Goal: Task Accomplishment & Management: Complete application form

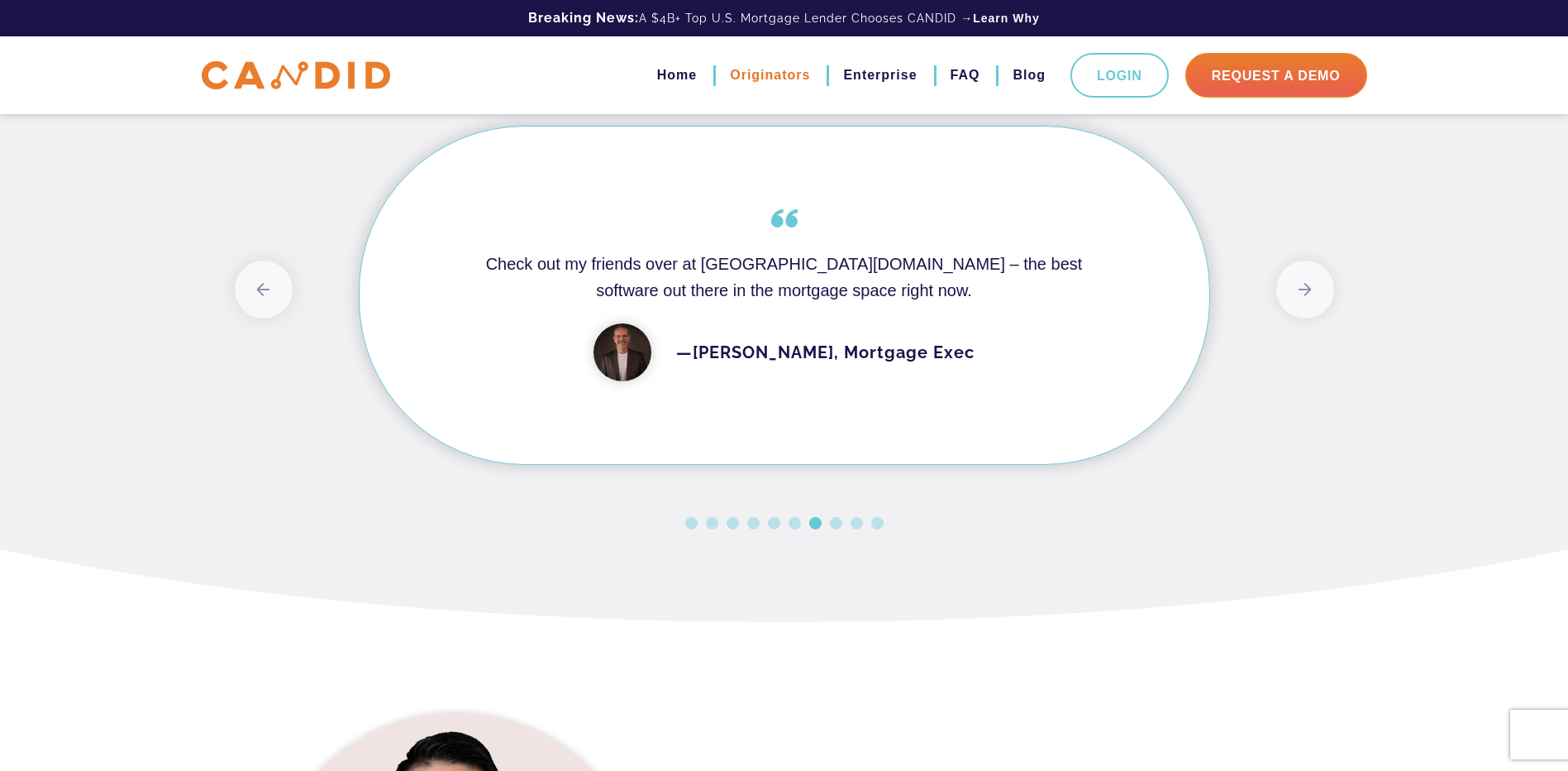
click at [741, 77] on link "Originators" at bounding box center [770, 75] width 80 height 28
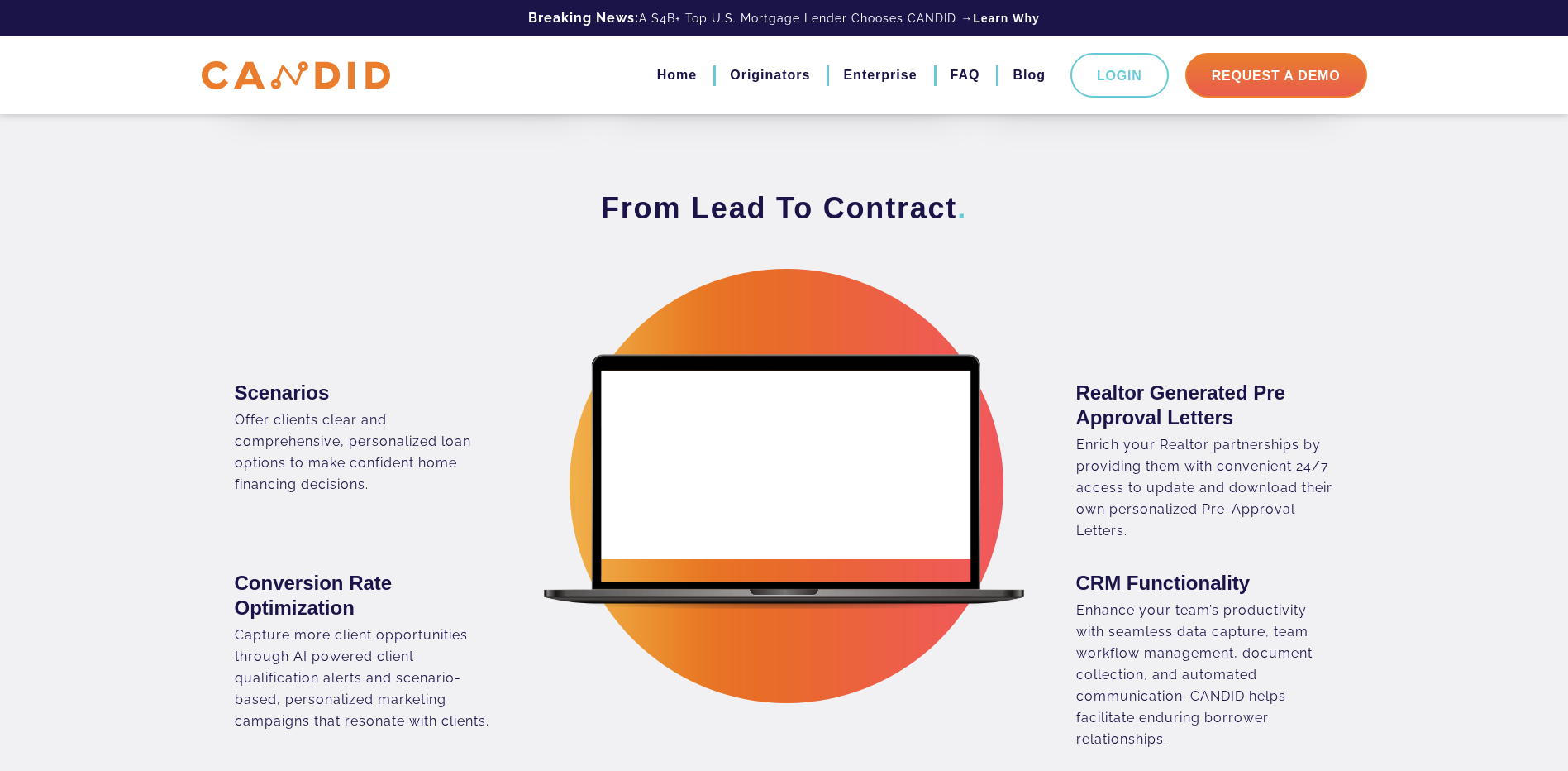
scroll to position [992, 0]
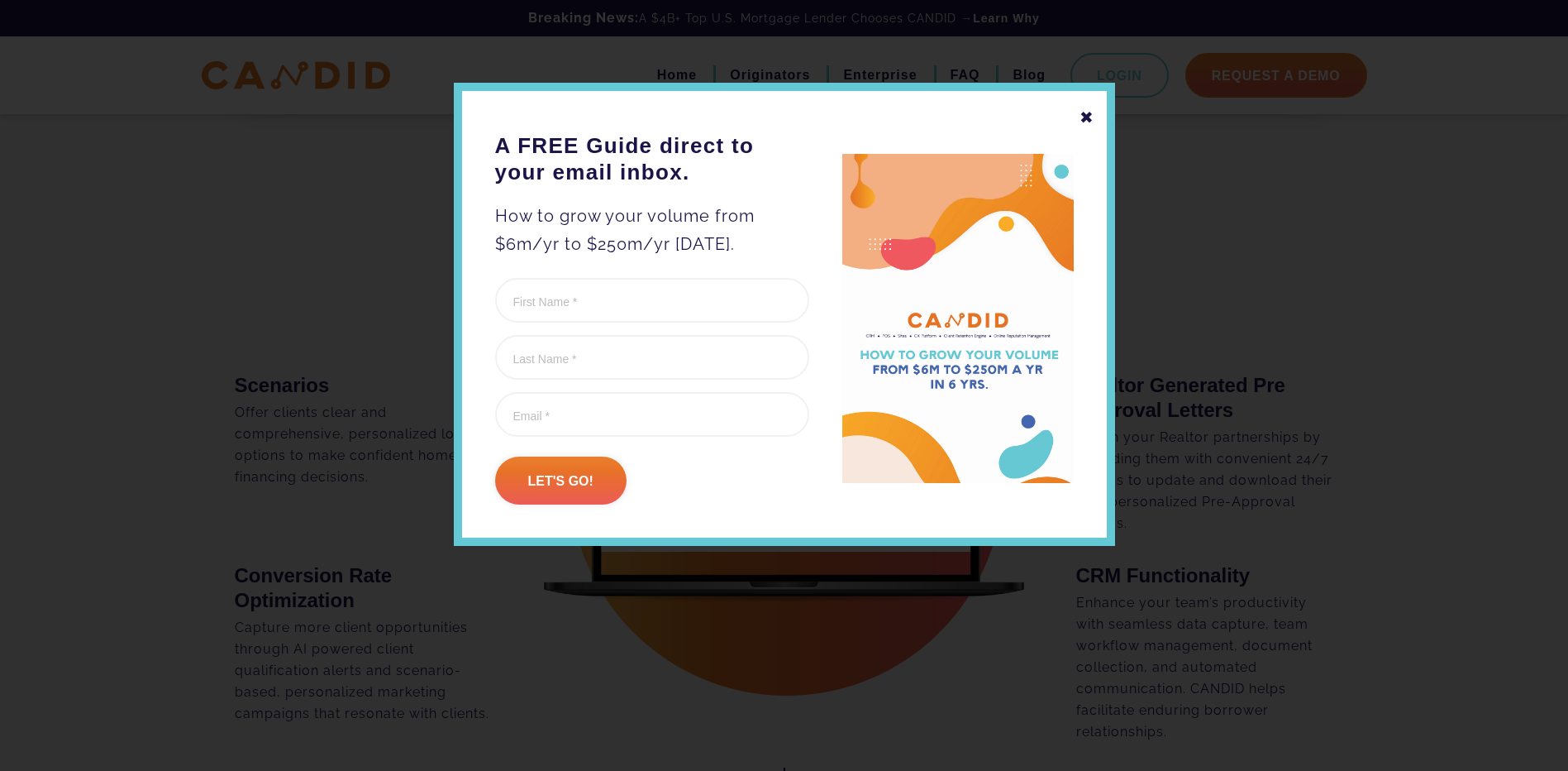
click at [1082, 118] on div "✖" at bounding box center [1087, 117] width 15 height 28
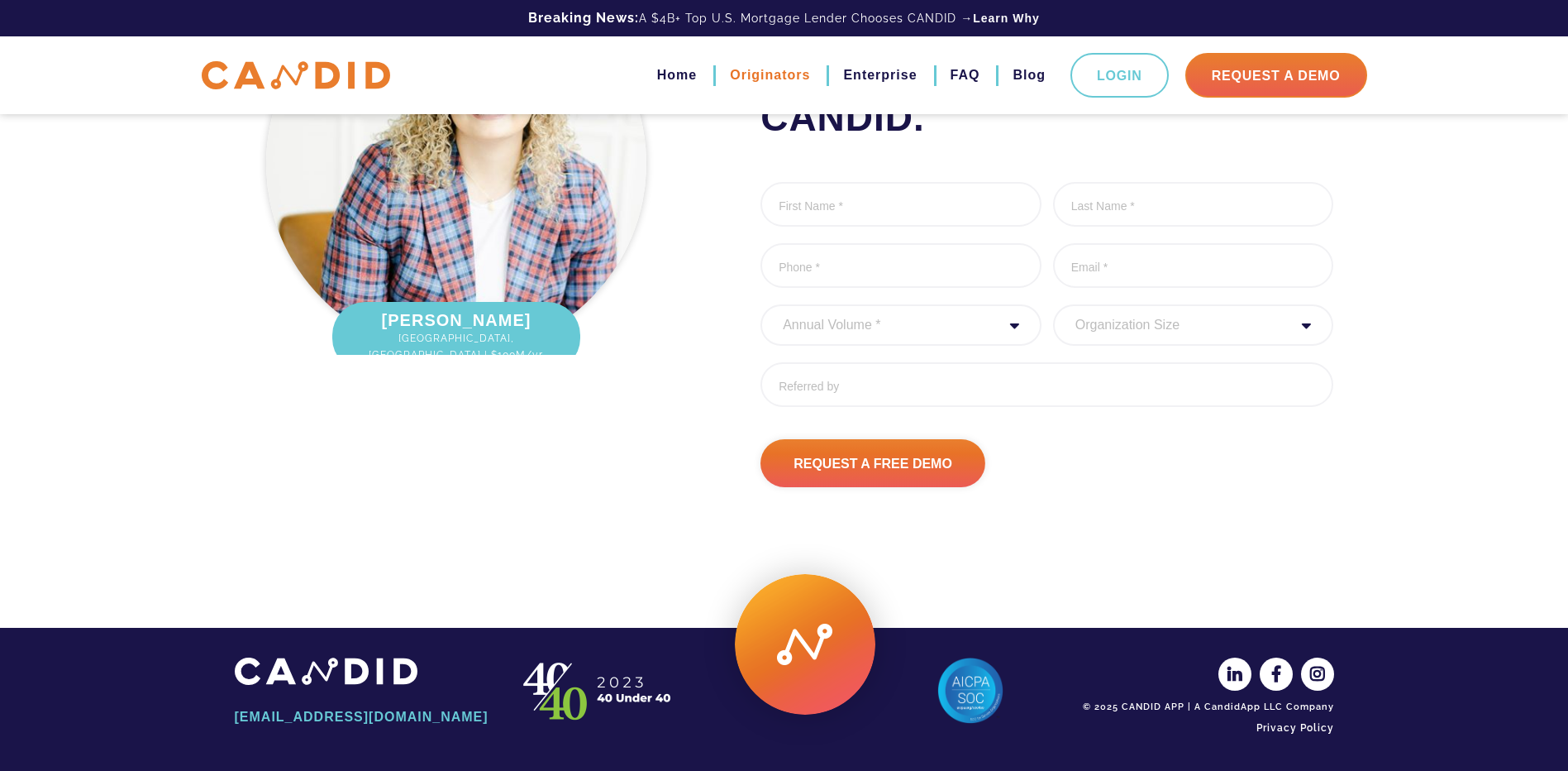
scroll to position [5474, 0]
click at [864, 76] on link "Enterprise" at bounding box center [880, 75] width 74 height 28
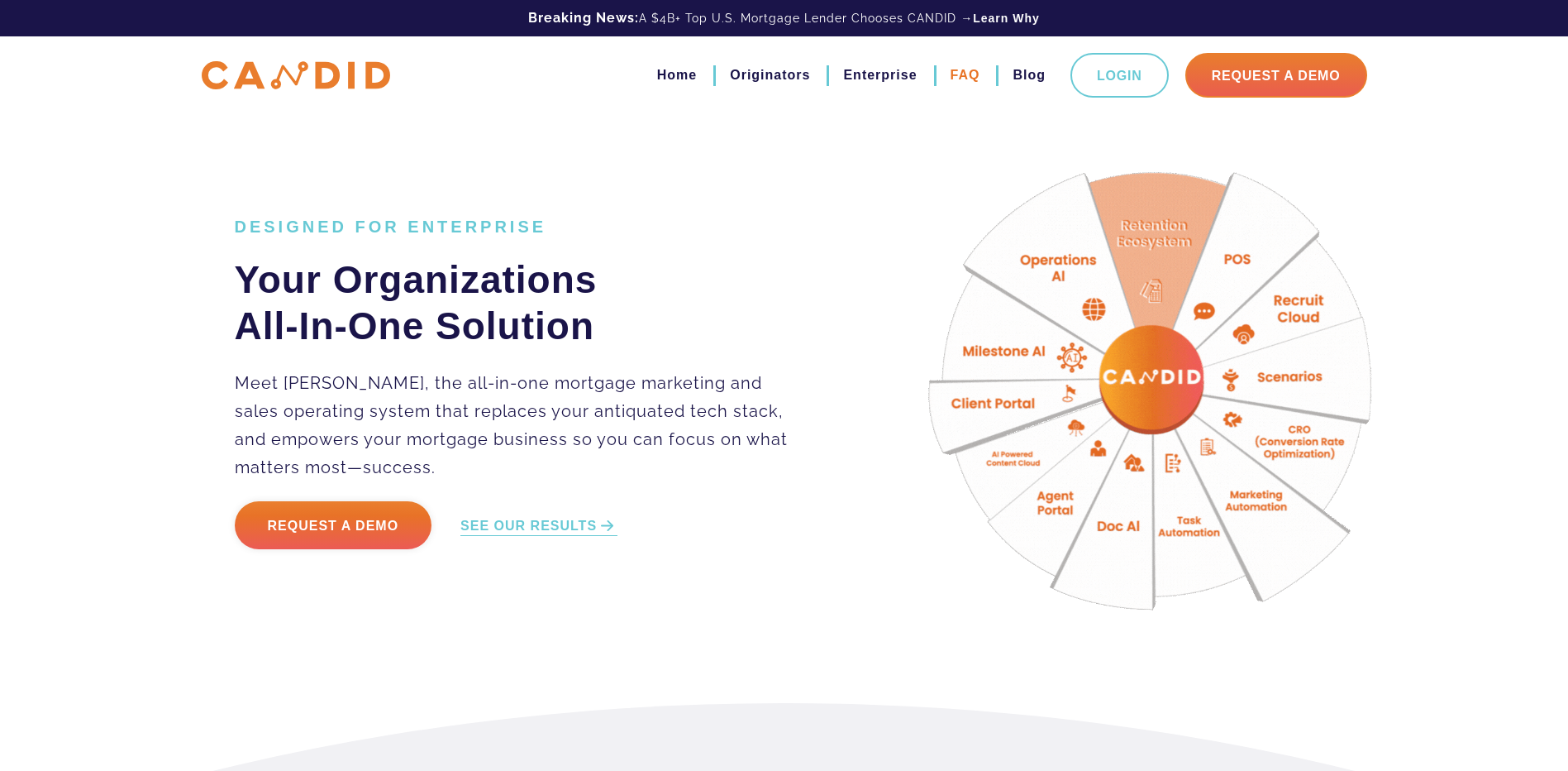
click at [960, 70] on link "FAQ" at bounding box center [965, 75] width 30 height 28
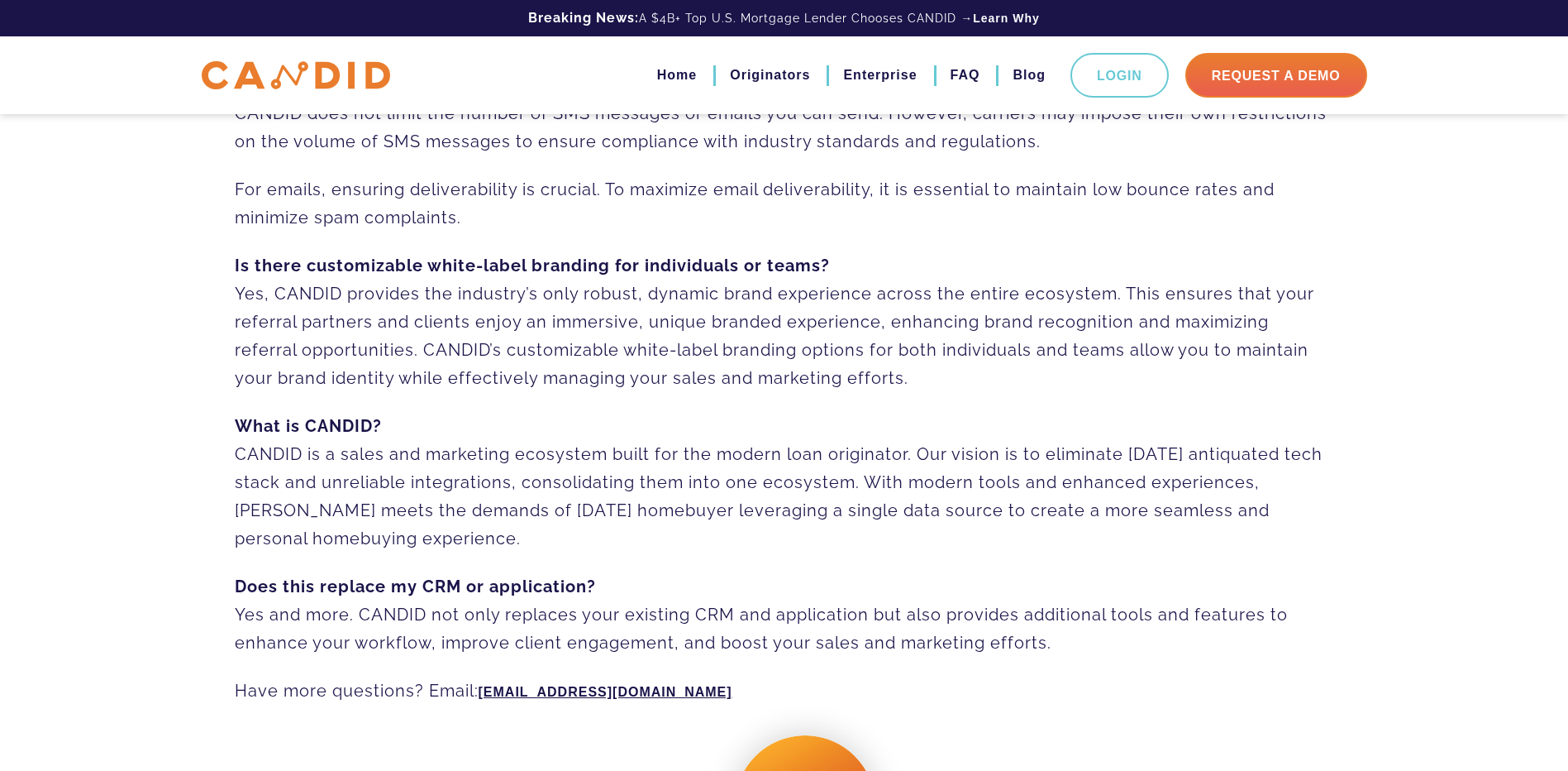
scroll to position [1154, 0]
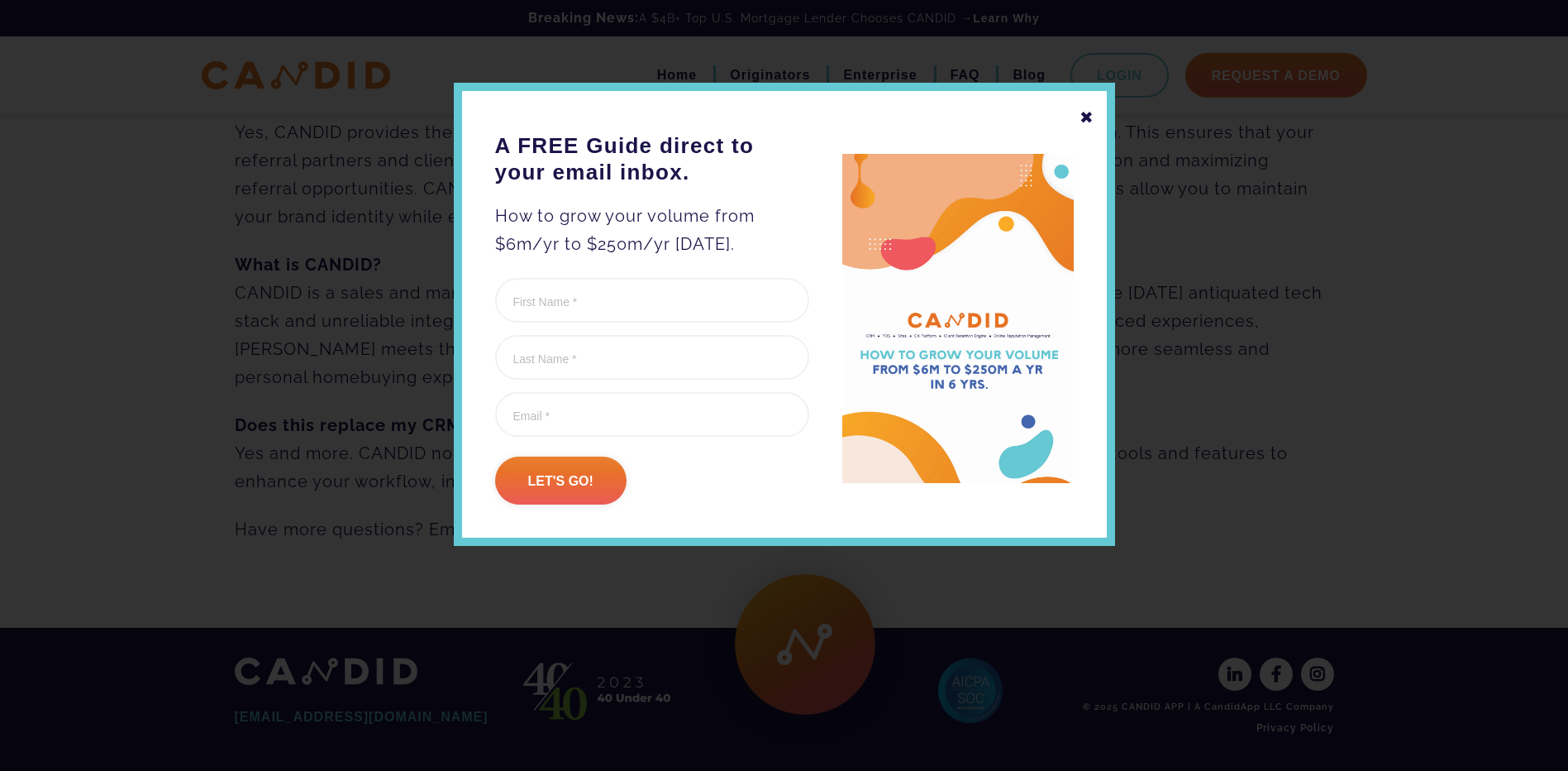
click at [1088, 117] on div "✖" at bounding box center [1087, 117] width 15 height 28
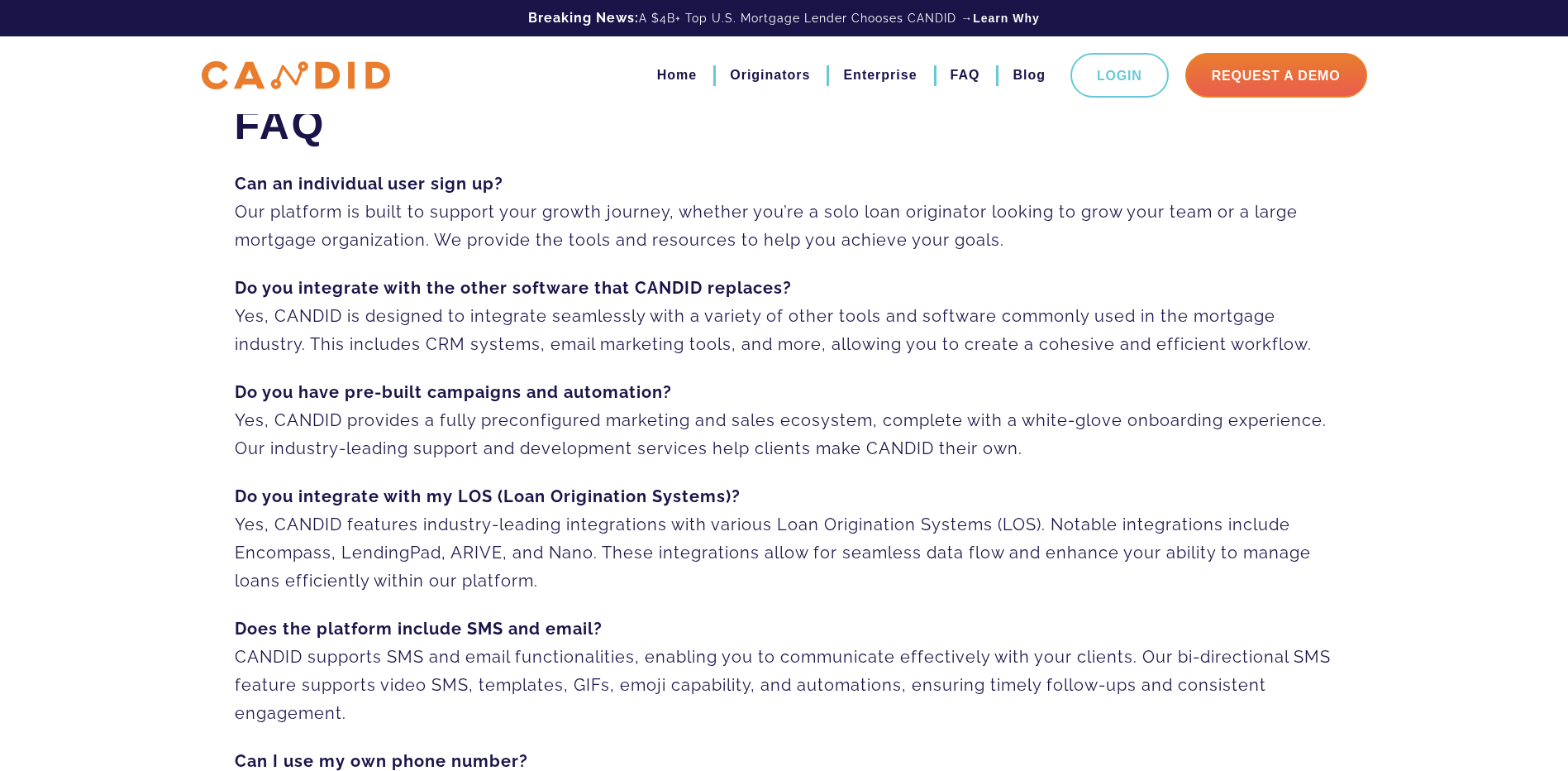
scroll to position [0, 0]
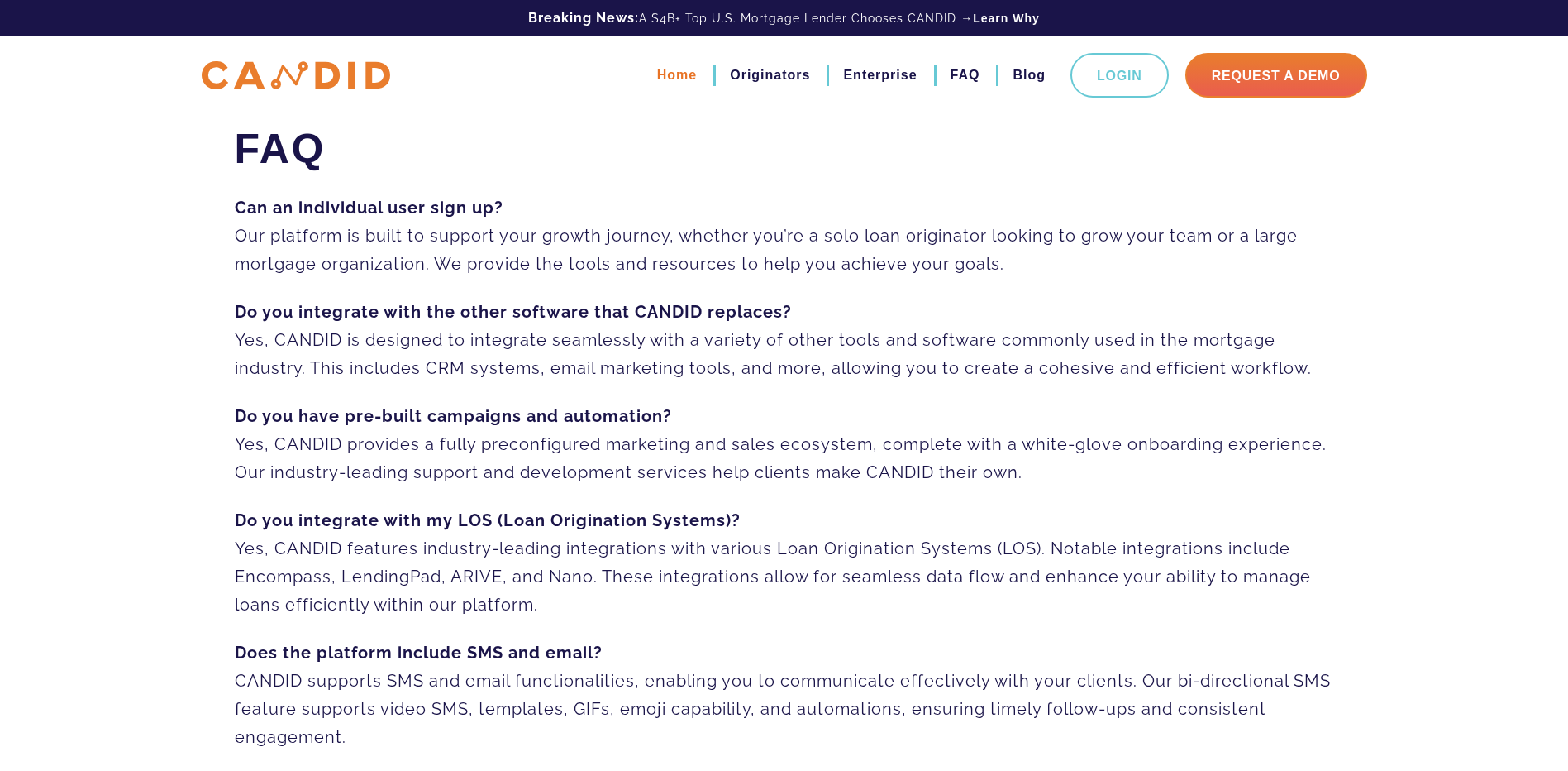
click at [681, 81] on link "Home" at bounding box center [677, 75] width 40 height 28
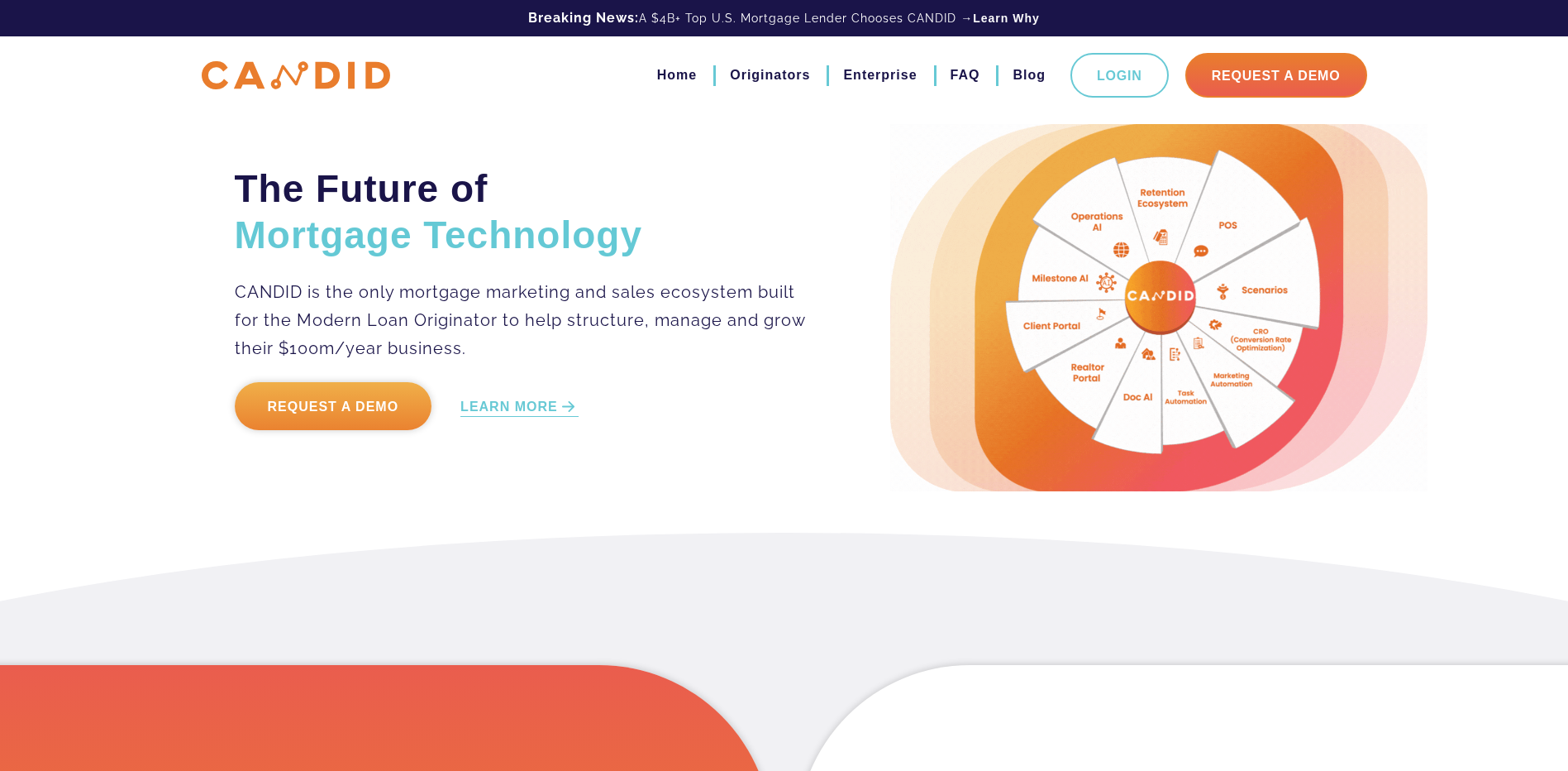
click at [323, 407] on link "Request a Demo" at bounding box center [334, 406] width 198 height 48
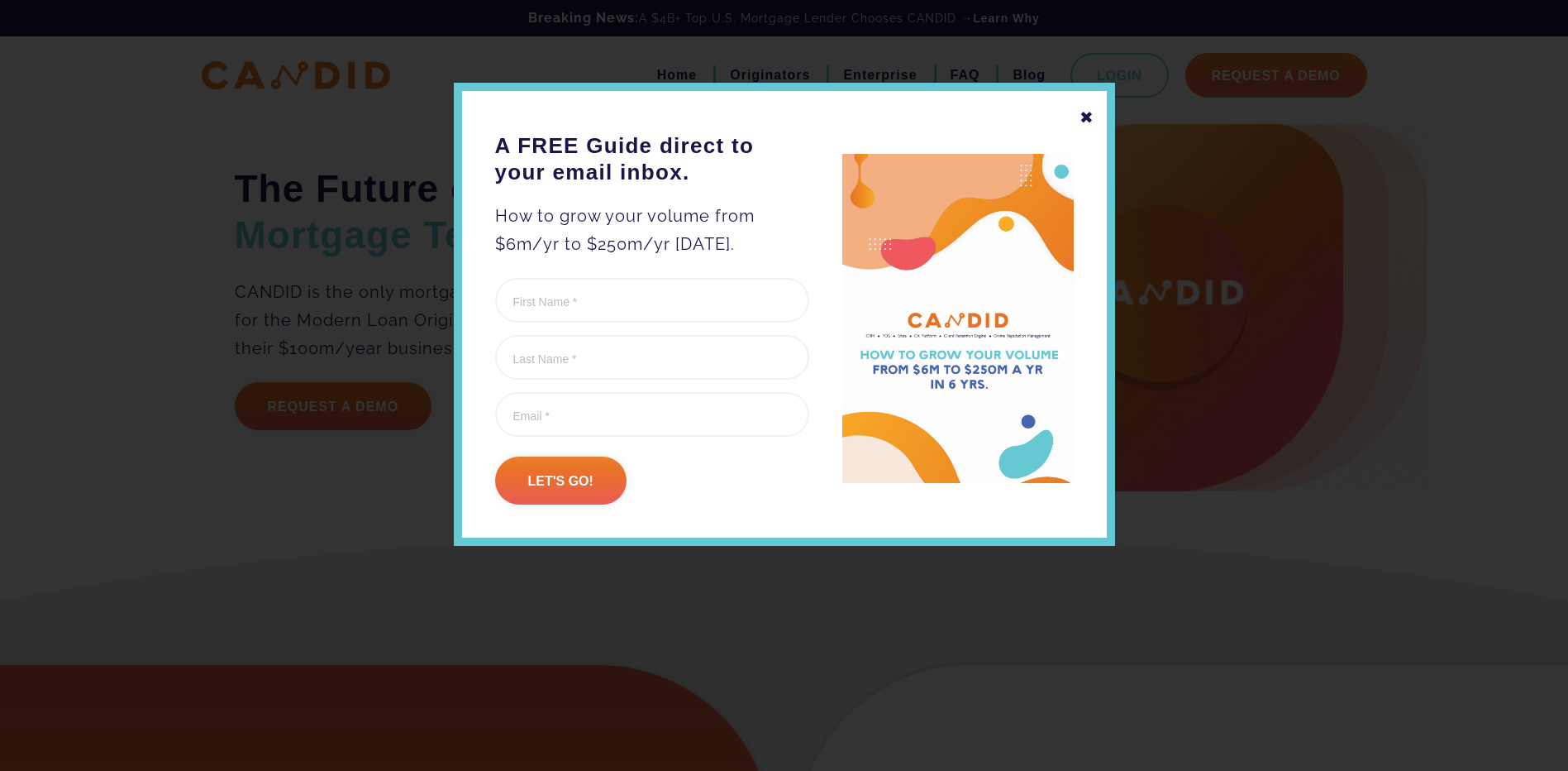
drag, startPoint x: 1091, startPoint y: 125, endPoint x: 1069, endPoint y: 118, distance: 23.1
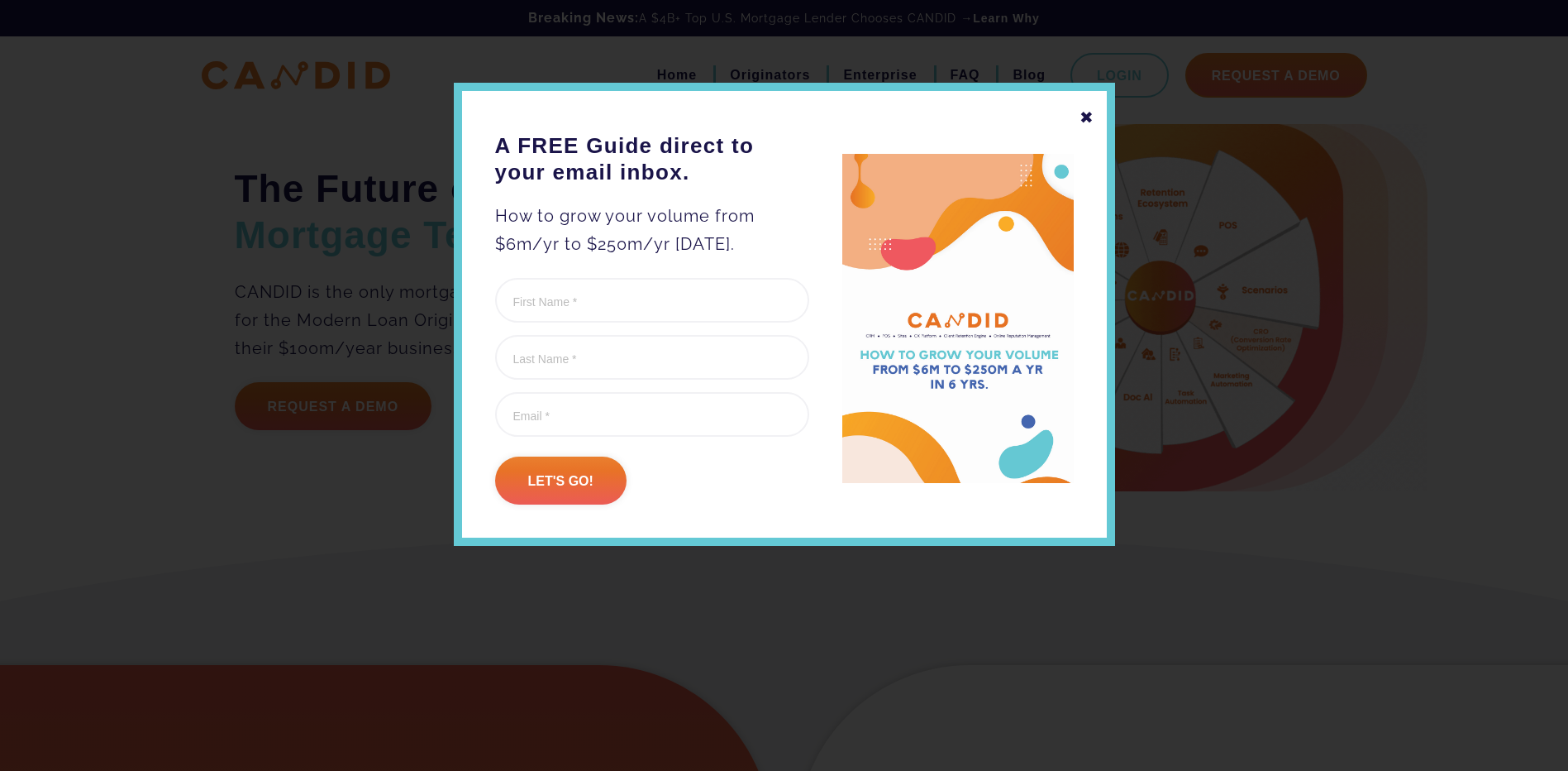
click at [1089, 125] on div "✖" at bounding box center [1087, 117] width 15 height 28
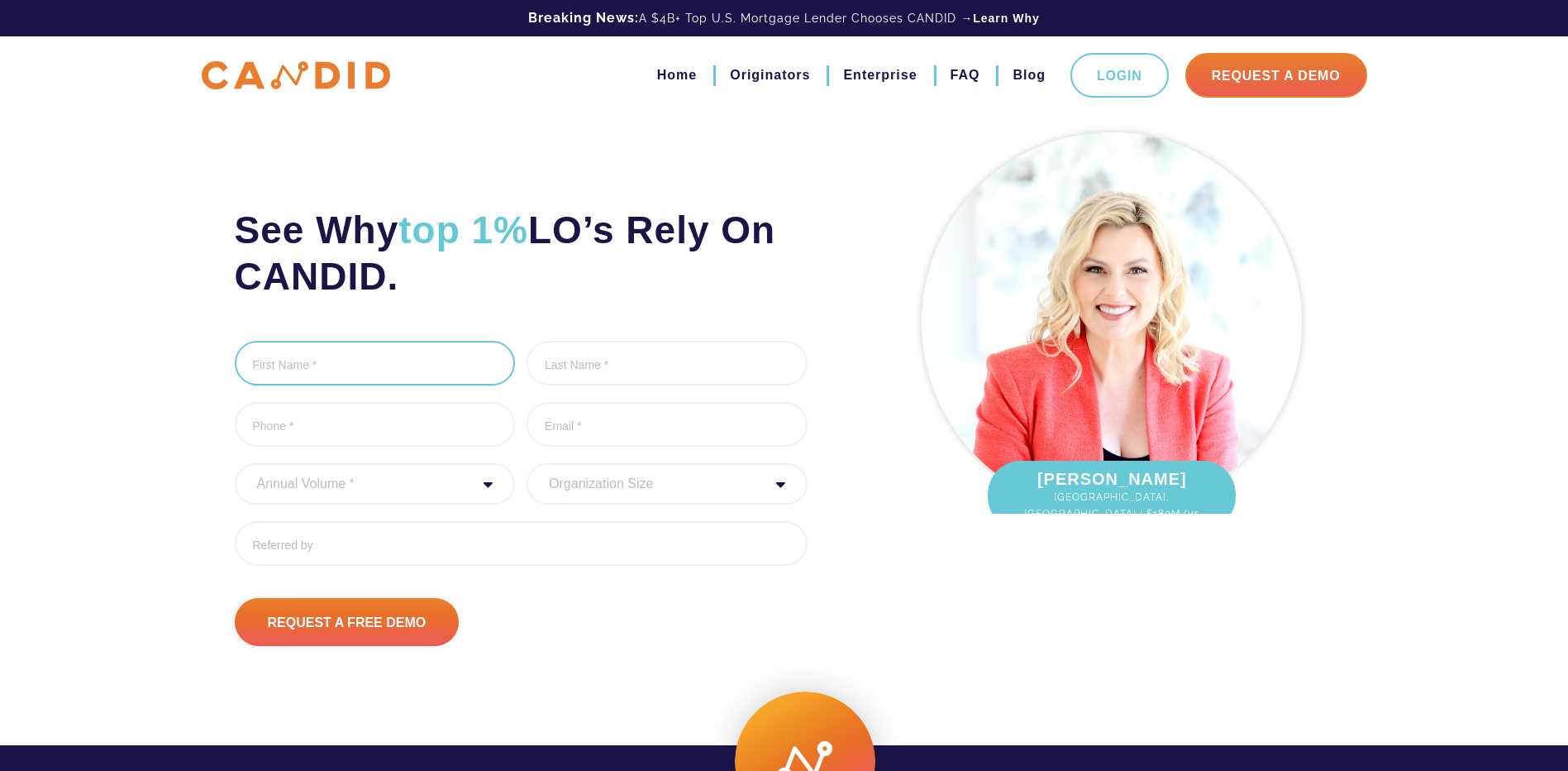
click at [372, 368] on input "First Name *" at bounding box center [375, 363] width 281 height 45
type input "Heath"
type input "A [PERSON_NAME]"
type input "8033618021"
type input "[EMAIL_ADDRESS][DOMAIN_NAME]"
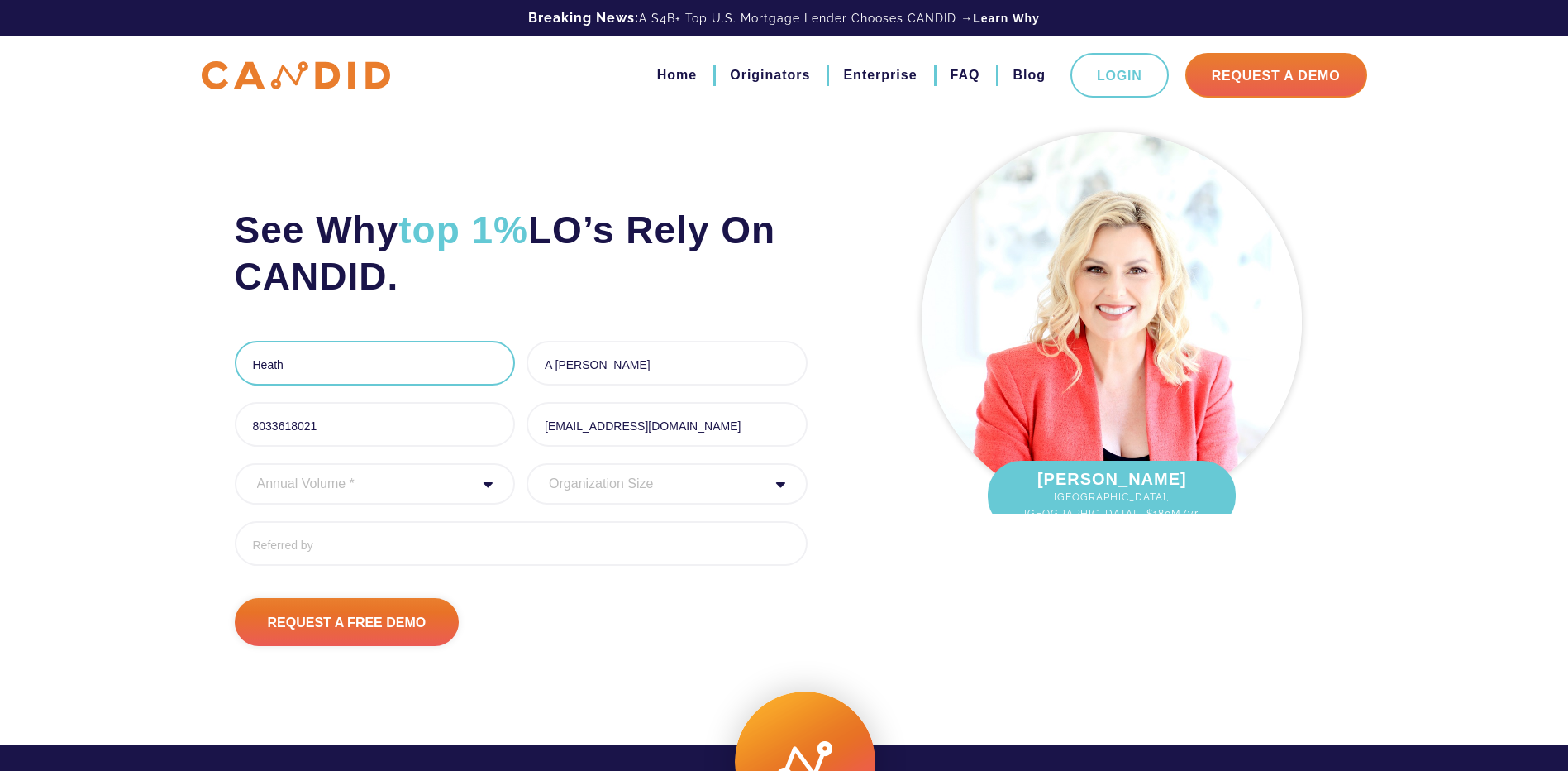
type input "[PHONE_NUMBER]"
click at [403, 487] on select "Annual Volume * 0 to 25M 25M to 50M 50M to 75M 75M to 100M 100M to 150M 150M to…" at bounding box center [375, 484] width 281 height 41
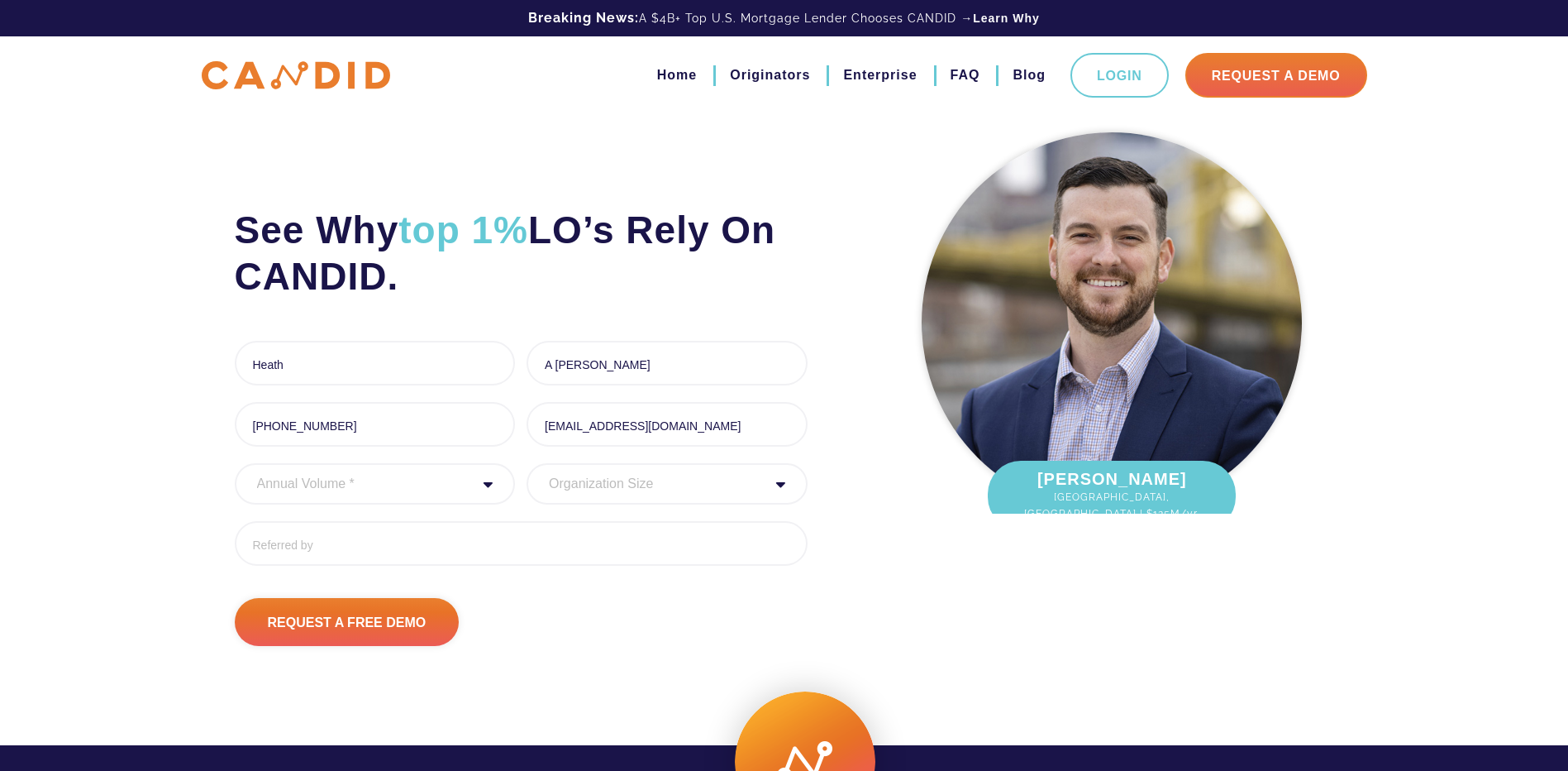
select select "30000000"
click at [235, 463] on select "Annual Volume * 0 to 25M 25M to 50M 50M to 75M 75M to 100M 100M to 150M 150M to…" at bounding box center [375, 484] width 281 height 41
click at [587, 479] on select "Organization Size 1 - 10 11 - 50 51 - 100 101 - 200 201 - 300 300 - 500 501+" at bounding box center [667, 484] width 281 height 41
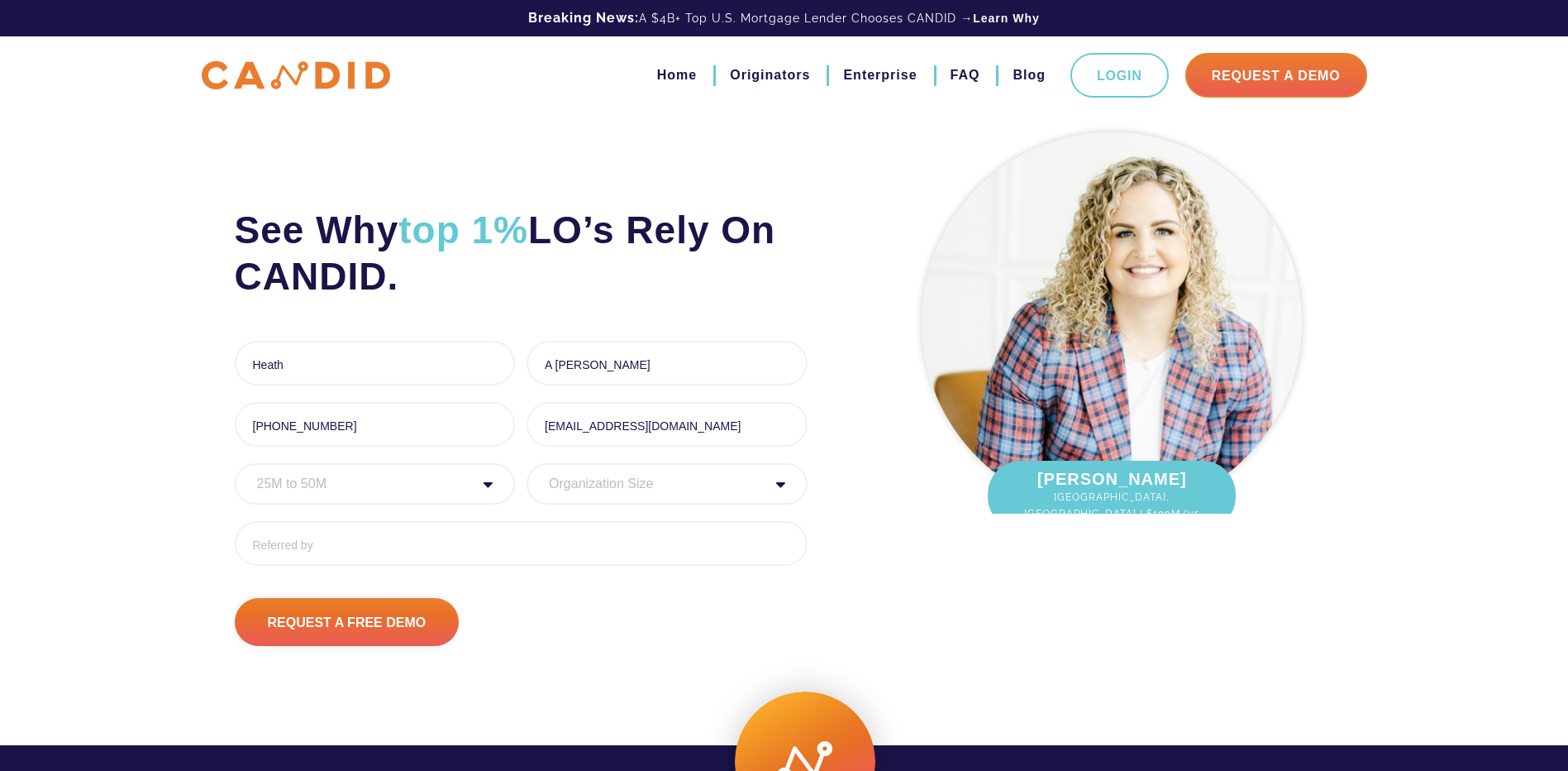
select select "11 - 50"
click at [527, 463] on select "Organization Size 1 - 10 11 - 50 51 - 100 101 - 200 201 - 300 300 - 500 501+" at bounding box center [667, 484] width 281 height 41
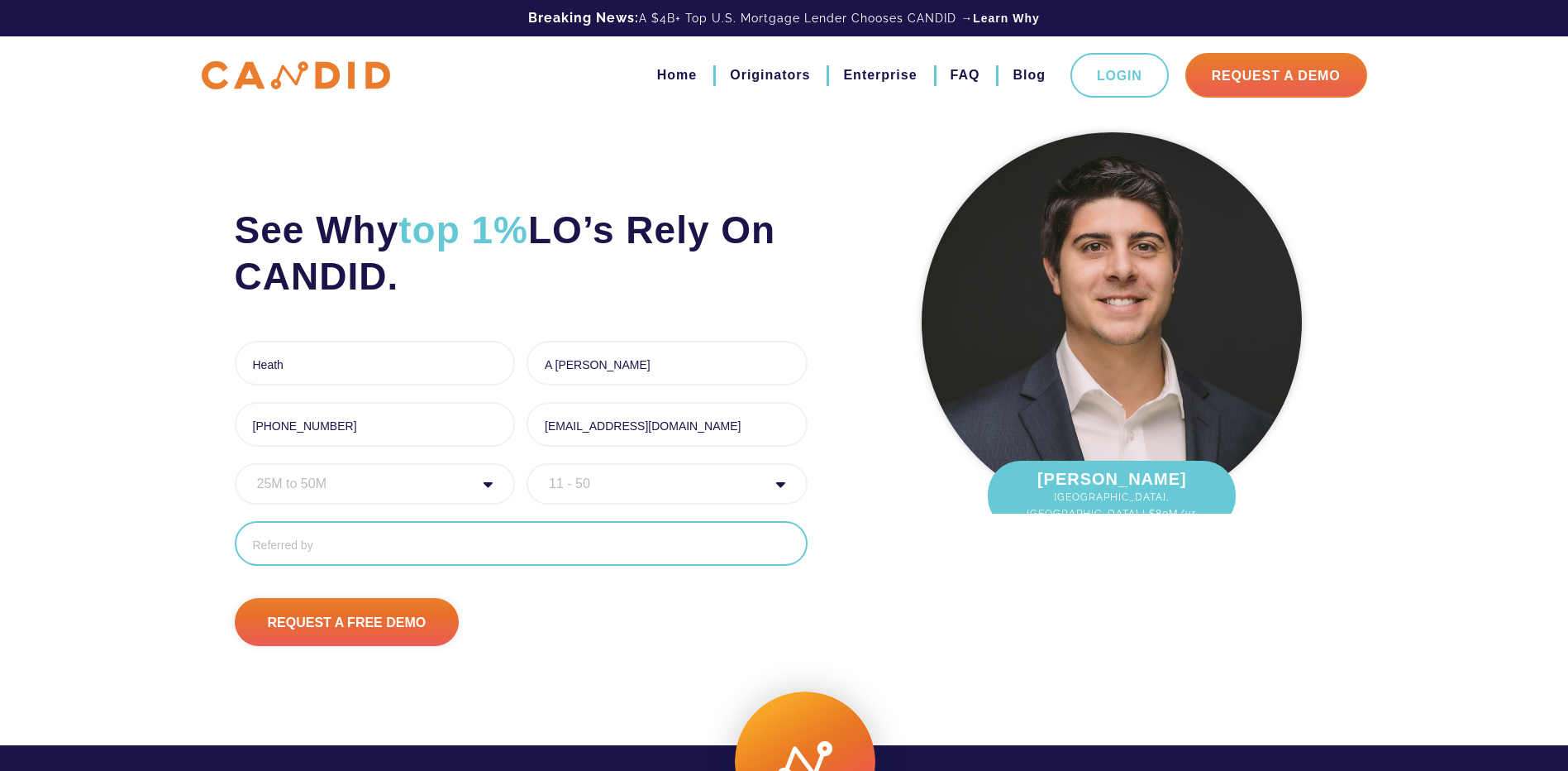
click at [453, 553] on input "Referred By" at bounding box center [521, 543] width 573 height 45
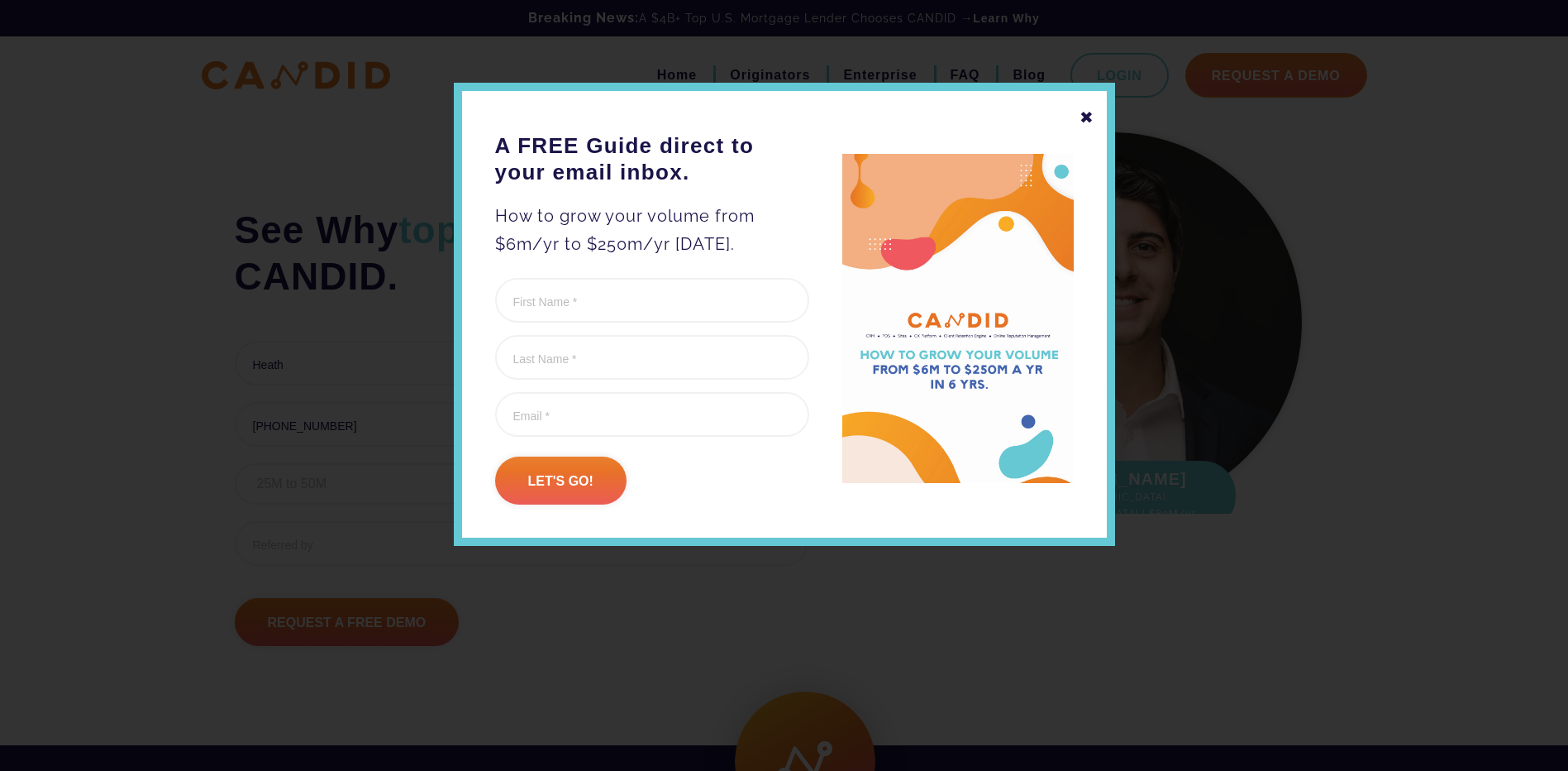
click at [385, 547] on div at bounding box center [784, 385] width 1568 height 771
